Goal: Task Accomplishment & Management: Use online tool/utility

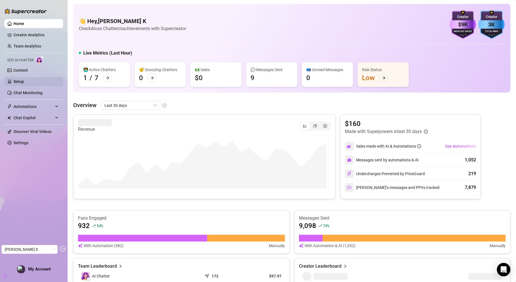
click at [24, 81] on link "Setup" at bounding box center [19, 81] width 10 height 5
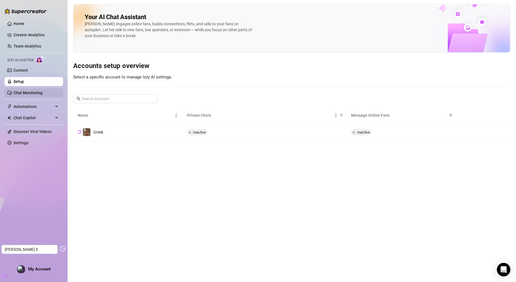
click at [42, 95] on link "Chat Monitoring" at bounding box center [28, 93] width 29 height 5
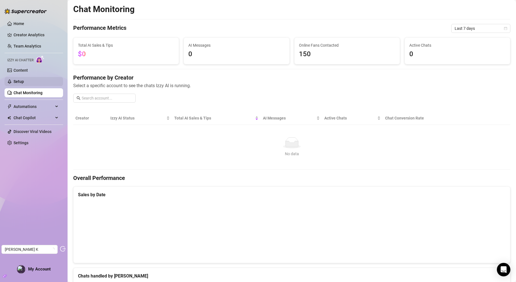
click at [24, 84] on link "Setup" at bounding box center [19, 81] width 10 height 5
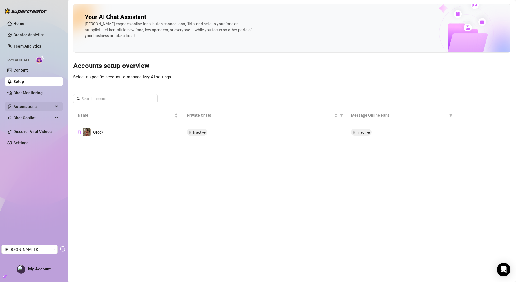
click at [19, 107] on span "Automations" at bounding box center [34, 106] width 40 height 9
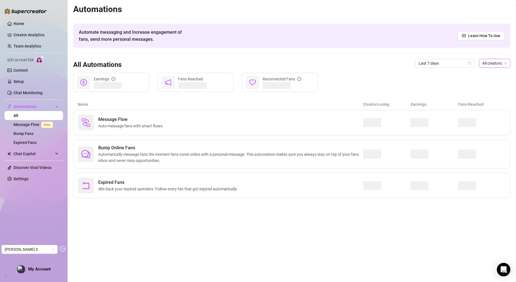
click at [489, 64] on span "All creators" at bounding box center [494, 63] width 25 height 8
click at [483, 84] on span "( [DEMOGRAPHIC_DATA] )" at bounding box center [484, 83] width 44 height 6
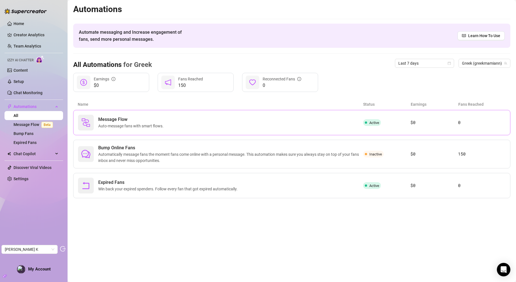
click at [274, 126] on div "Message Flow Auto-message fans with smart flows." at bounding box center [220, 123] width 285 height 16
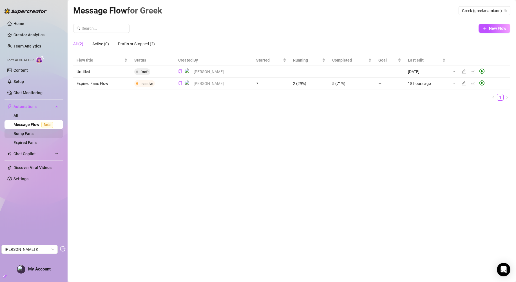
click at [33, 134] on link "Bump Fans" at bounding box center [24, 133] width 20 height 5
